Goal: Download file/media

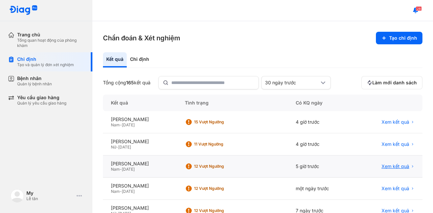
click at [400, 166] on span "Xem kết quả" at bounding box center [396, 166] width 28 height 6
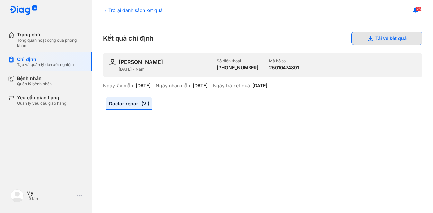
click at [368, 38] on use at bounding box center [370, 38] width 5 height 5
click at [109, 9] on div "Trở lại danh sách kết quả" at bounding box center [133, 10] width 60 height 7
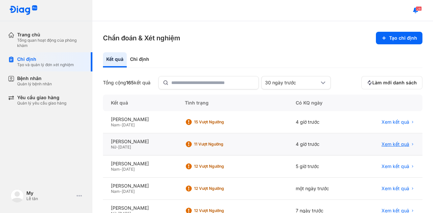
click at [401, 145] on span "Xem kết quả" at bounding box center [396, 144] width 28 height 6
click at [397, 144] on span "Xem kết quả" at bounding box center [396, 144] width 28 height 6
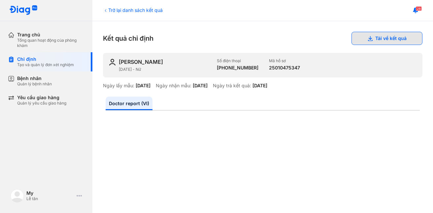
click at [360, 35] on button "Tải về kết quả" at bounding box center [387, 38] width 71 height 13
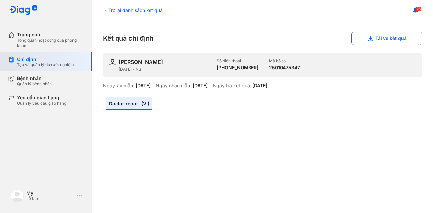
click at [48, 66] on div "Tạo và quản lý đơn xét nghiệm" at bounding box center [45, 64] width 57 height 5
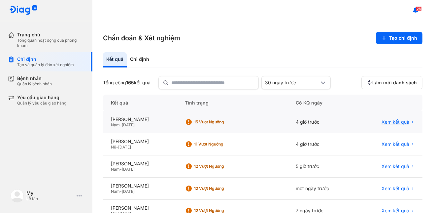
click at [385, 122] on span "Xem kết quả" at bounding box center [396, 122] width 28 height 6
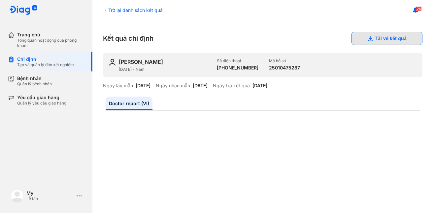
click at [386, 40] on button "Tải về kết quả" at bounding box center [387, 38] width 71 height 13
